Goal: Information Seeking & Learning: Learn about a topic

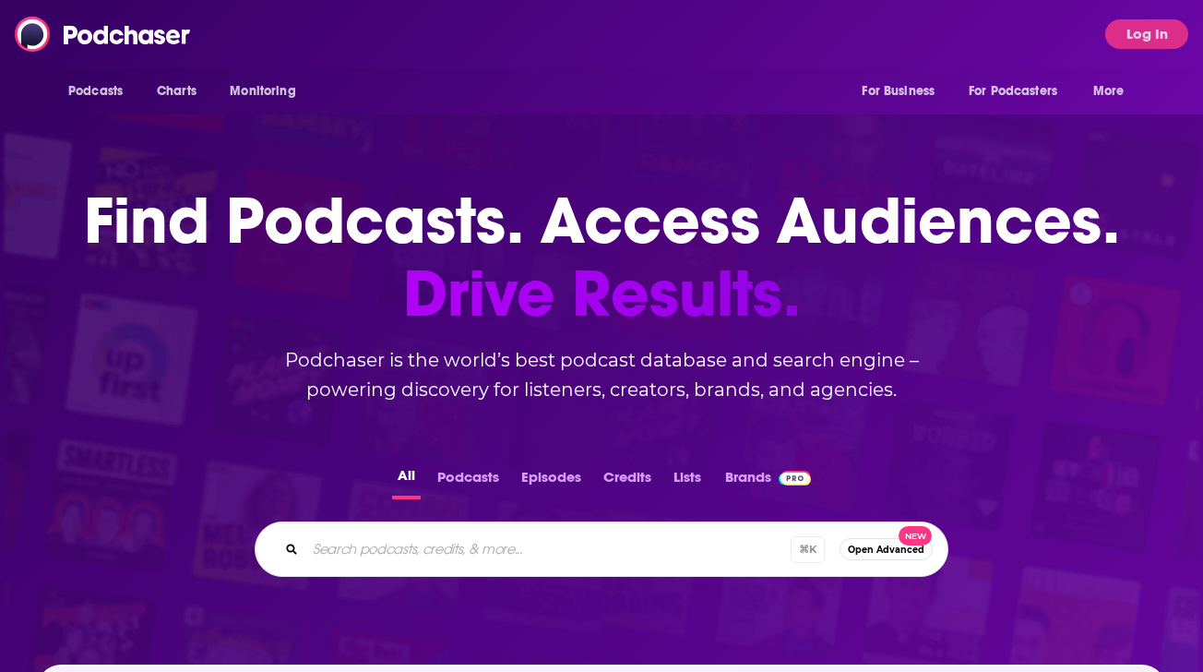
click at [1140, 4] on div "Podcasts Charts Monitoring For Business For Podcasters More Log In" at bounding box center [601, 34] width 1203 height 68
click at [1132, 30] on button "Log In" at bounding box center [1147, 34] width 83 height 30
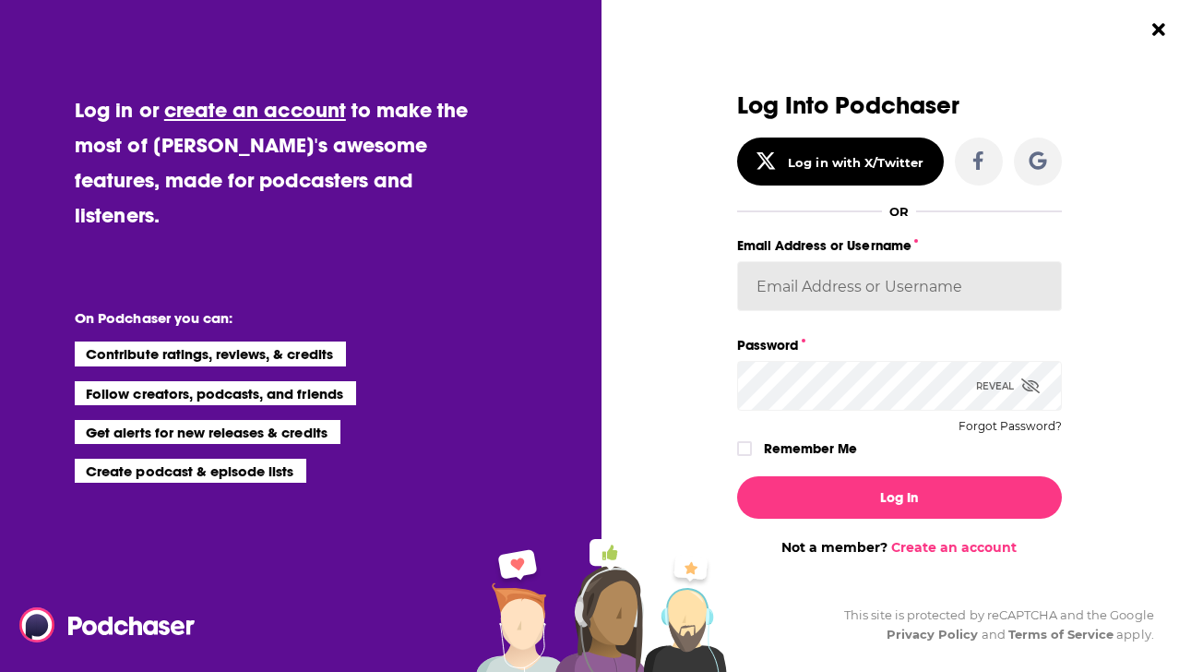
click at [905, 283] on input "Email Address or Username" at bounding box center [899, 286] width 325 height 50
type input "[PERSON_NAME][EMAIL_ADDRESS][DOMAIN_NAME]"
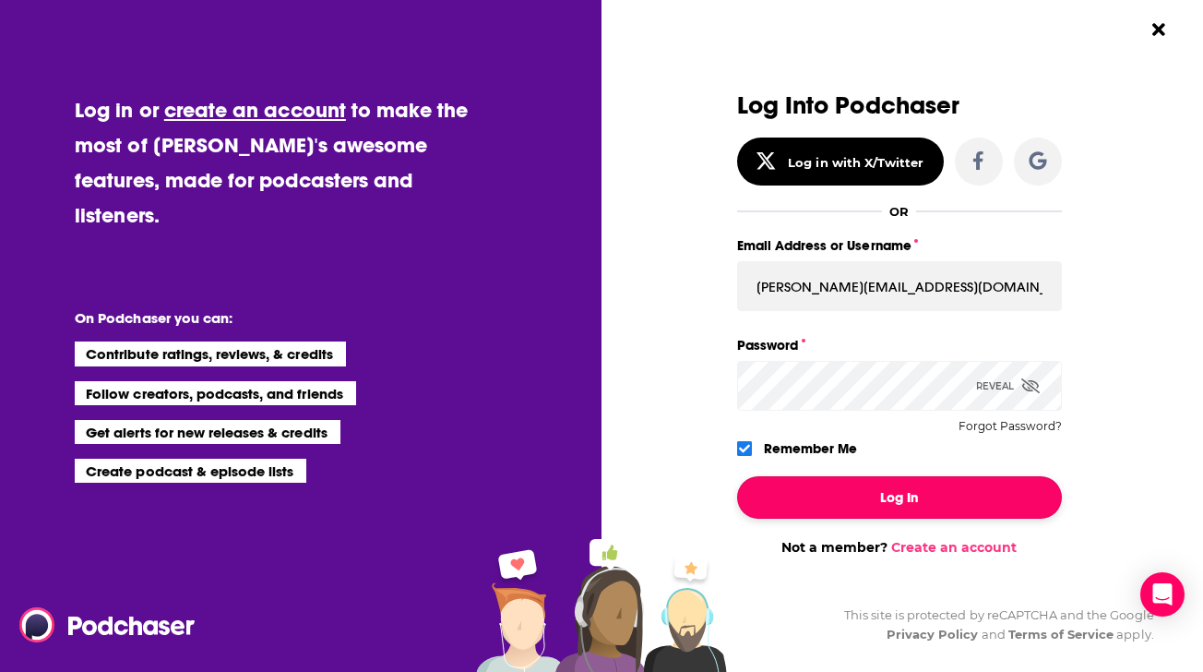
click at [793, 491] on button "Log In" at bounding box center [899, 497] width 325 height 42
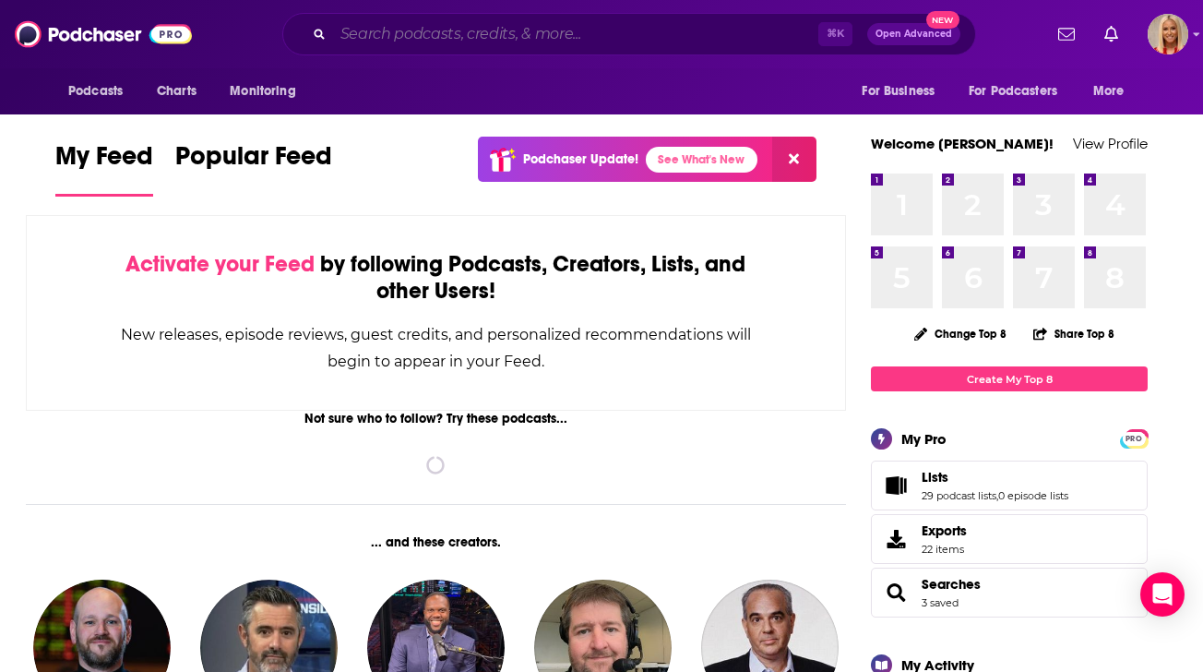
click at [546, 31] on input "Search podcasts, credits, & more..." at bounding box center [575, 34] width 485 height 30
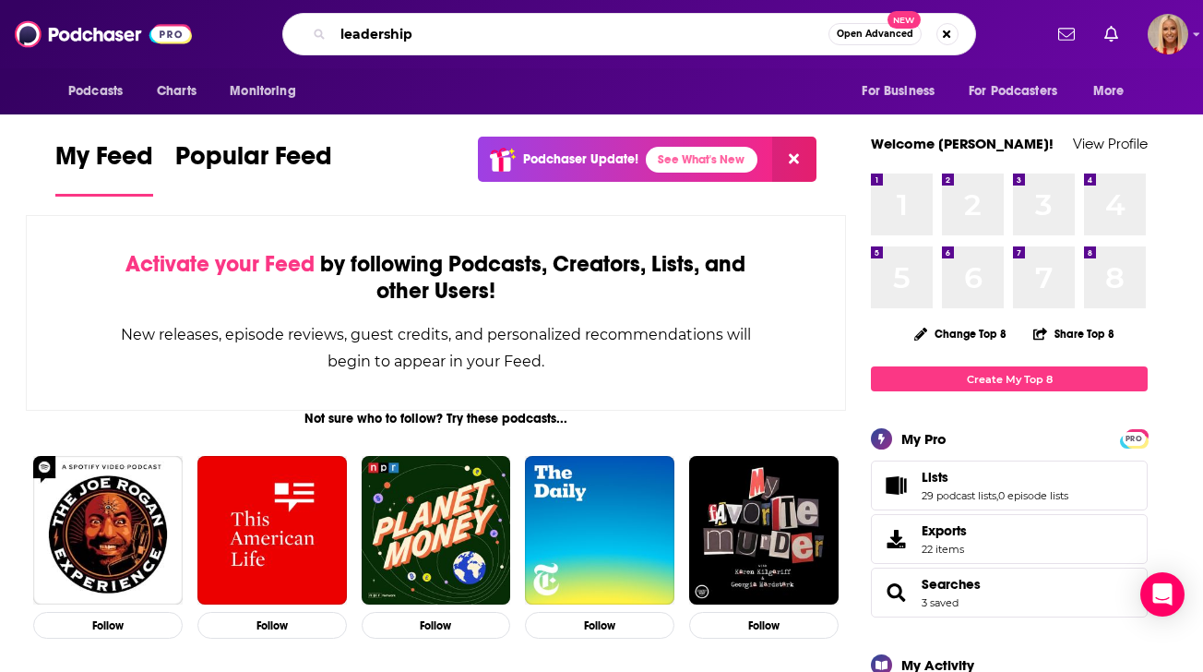
click at [337, 39] on input "leadership" at bounding box center [581, 34] width 496 height 30
type input "breakfast leadership"
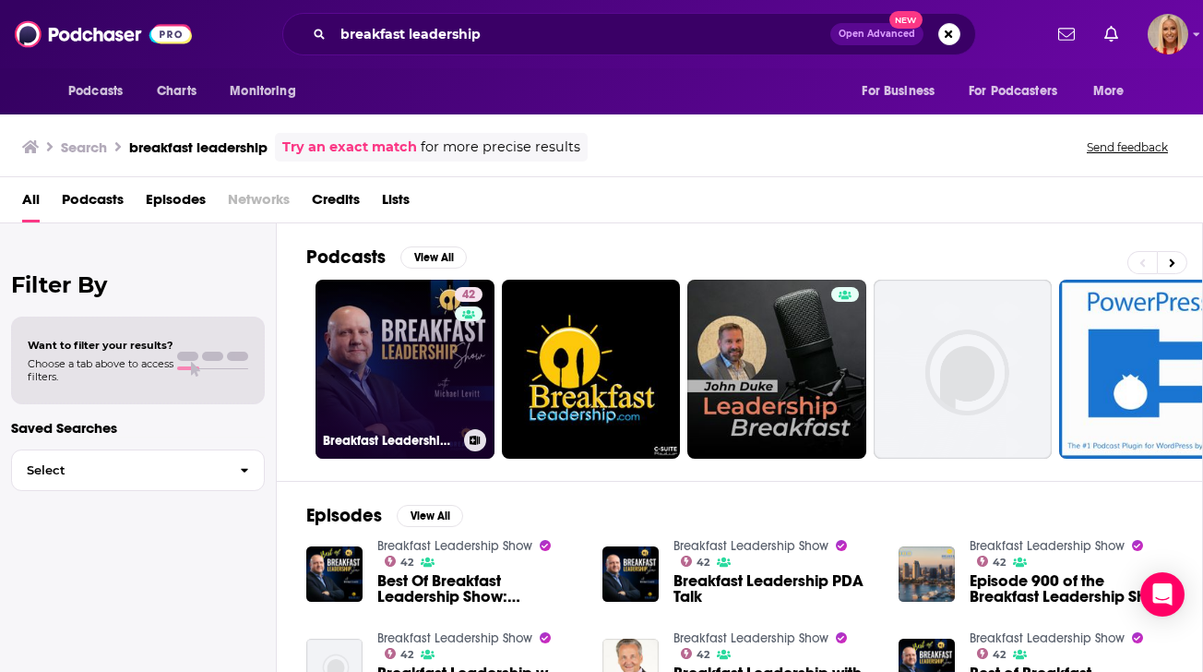
click at [456, 379] on div "42" at bounding box center [471, 358] width 32 height 142
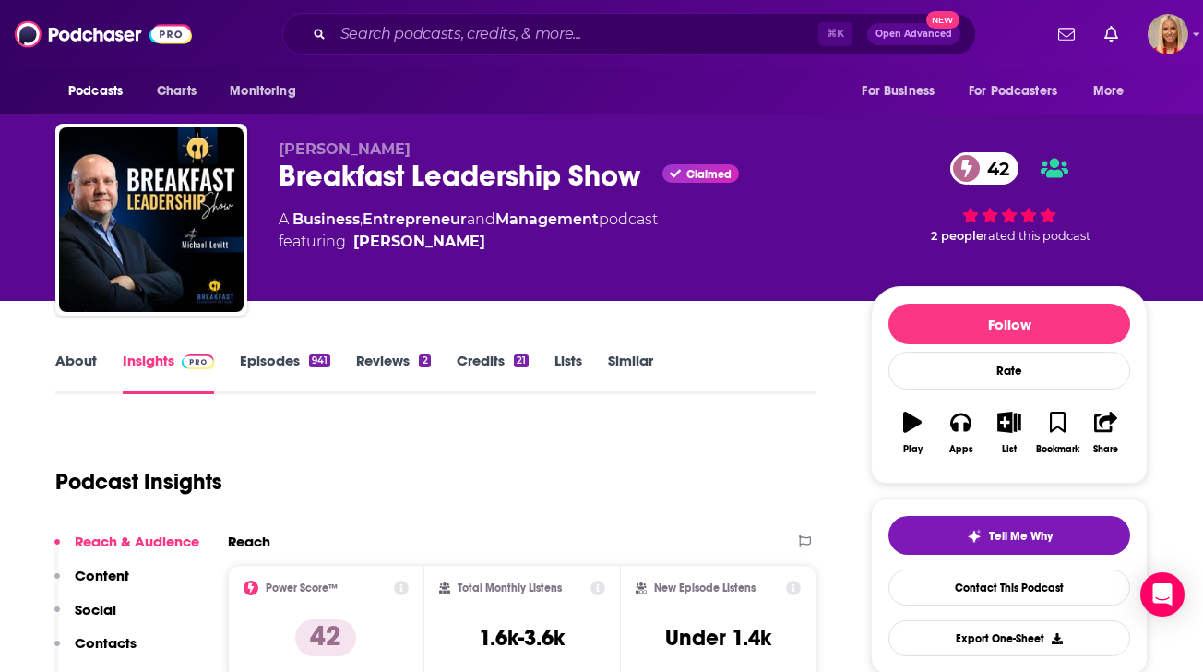
scroll to position [6, 0]
